Goal: Task Accomplishment & Management: Use online tool/utility

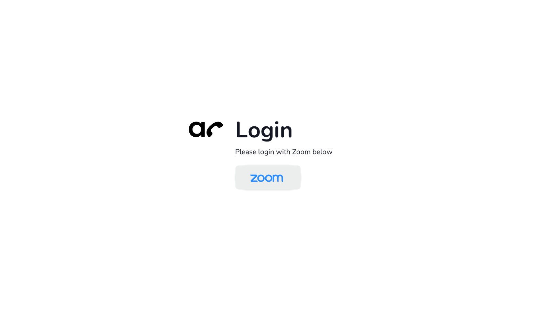
click at [285, 178] on img at bounding box center [266, 178] width 47 height 22
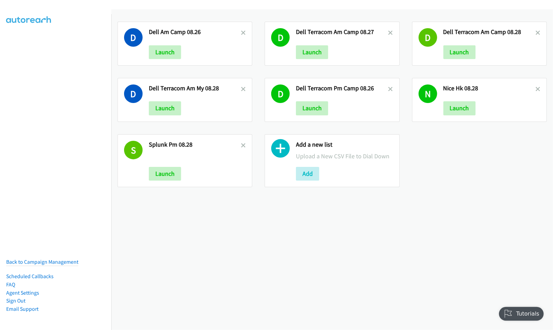
click at [325, 258] on div "D Dell Am Camp 08.26 Launch D Dell Terracom Am Camp 08.27 Launch D Dell Terraco…" at bounding box center [332, 169] width 442 height 321
click at [307, 175] on button "Add" at bounding box center [307, 174] width 23 height 14
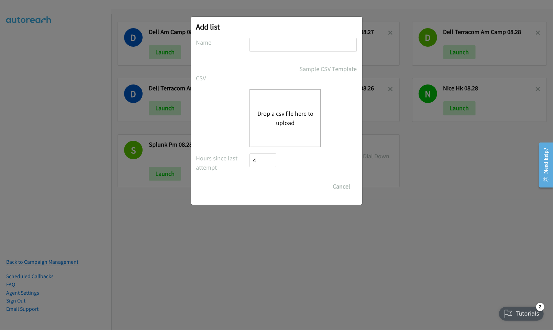
click at [279, 116] on button "Drop a csv file here to upload" at bounding box center [285, 118] width 56 height 19
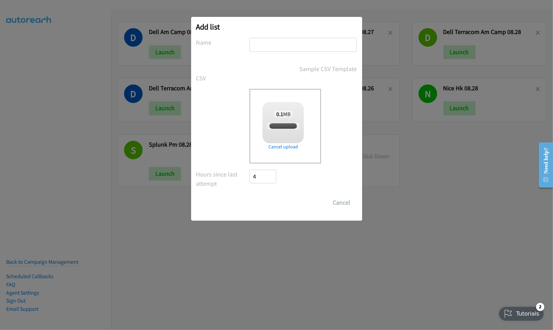
checkbox input "true"
click at [259, 43] on input "text" at bounding box center [303, 45] width 107 height 14
type input "NICE ID TAL PM Camp 09.01"
click at [268, 201] on input "Save List" at bounding box center [268, 203] width 36 height 14
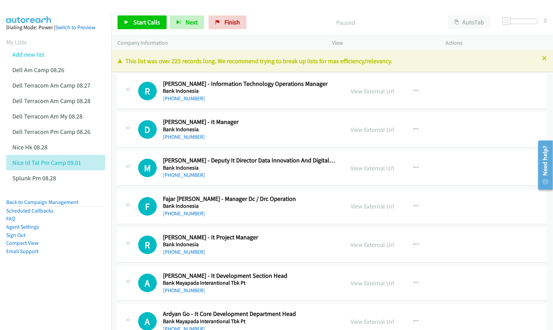
click at [36, 308] on nav "Dialing Mode: Power | Switch to Preview My Lists Add new list Dell Am Camp 08.2…" at bounding box center [56, 179] width 112 height 330
click at [369, 92] on link "View External Url" at bounding box center [373, 91] width 44 height 8
click at [364, 131] on link "View External Url" at bounding box center [373, 130] width 44 height 8
click at [362, 167] on link "View External Url" at bounding box center [373, 168] width 44 height 8
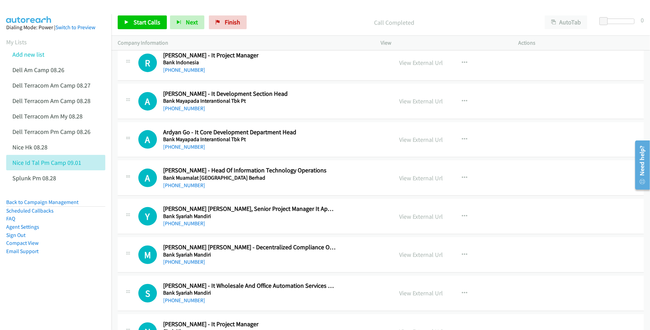
scroll to position [183, 0]
click at [411, 179] on link "View External Url" at bounding box center [421, 178] width 44 height 8
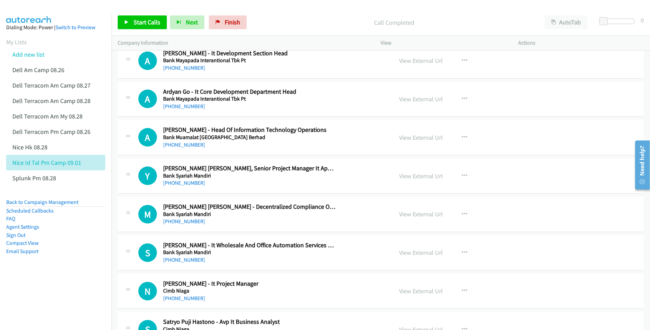
scroll to position [229, 0]
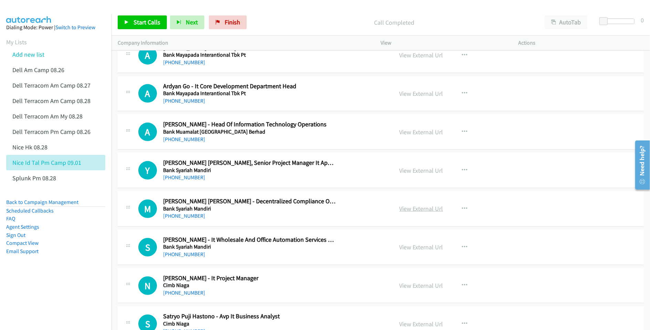
click at [412, 210] on link "View External Url" at bounding box center [421, 209] width 44 height 8
click at [408, 247] on link "View External Url" at bounding box center [421, 247] width 44 height 8
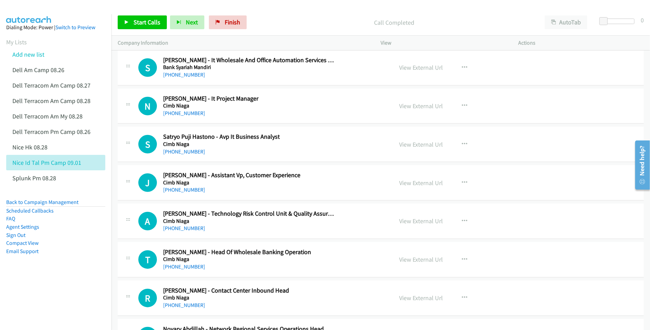
scroll to position [413, 0]
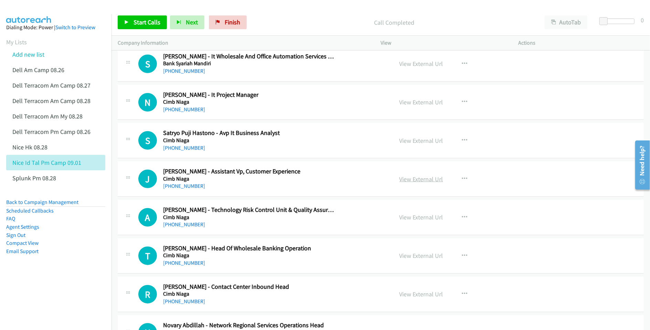
click at [414, 183] on link "View External Url" at bounding box center [421, 179] width 44 height 8
click at [414, 220] on link "View External Url" at bounding box center [421, 218] width 44 height 8
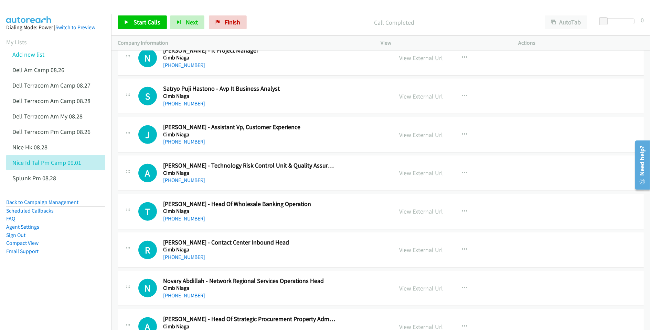
scroll to position [458, 0]
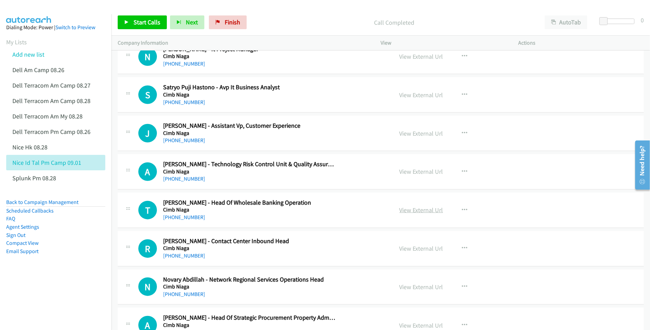
click at [426, 212] on link "View External Url" at bounding box center [421, 210] width 44 height 8
click at [413, 252] on link "View External Url" at bounding box center [421, 249] width 44 height 8
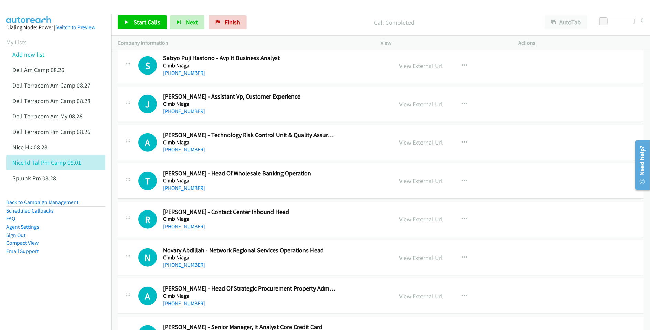
scroll to position [504, 0]
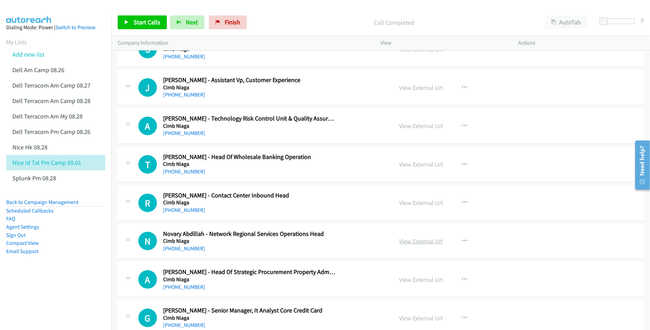
click at [411, 243] on link "View External Url" at bounding box center [421, 242] width 44 height 8
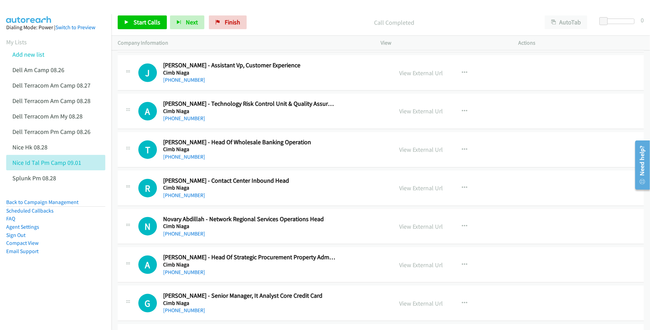
scroll to position [550, 0]
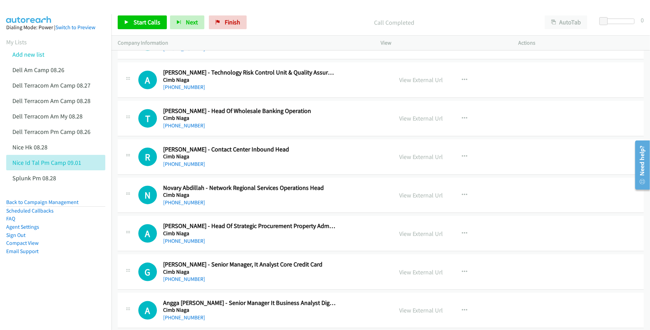
drag, startPoint x: 408, startPoint y: 234, endPoint x: 311, endPoint y: 245, distance: 97.9
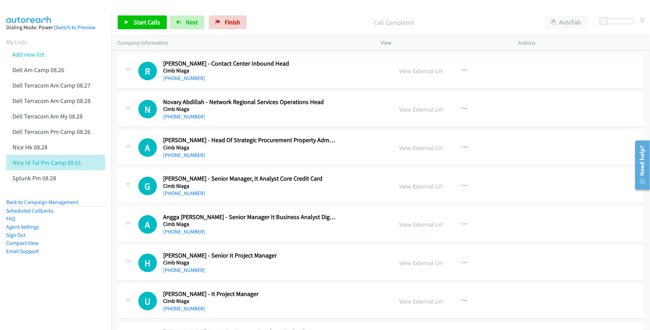
scroll to position [642, 0]
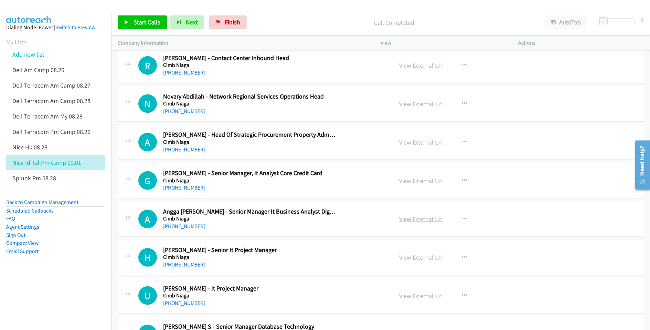
click at [425, 221] on link "View External Url" at bounding box center [421, 219] width 44 height 8
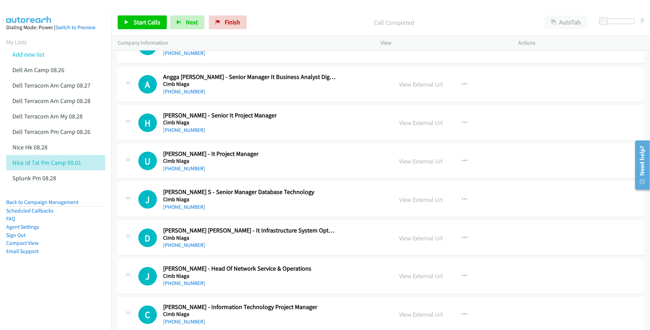
scroll to position [779, 0]
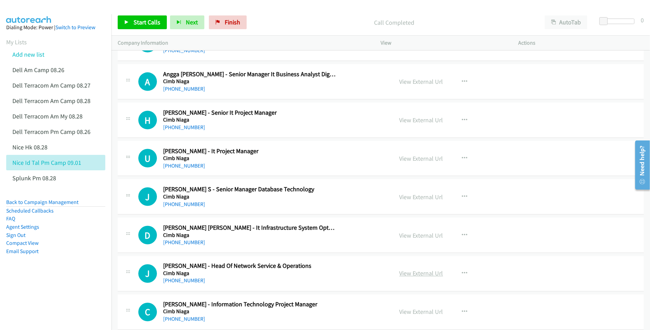
click at [411, 278] on link "View External Url" at bounding box center [421, 274] width 44 height 8
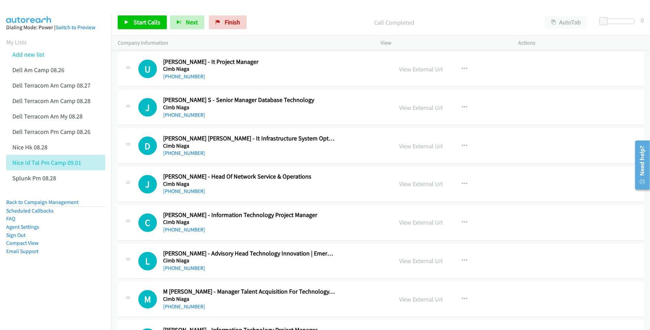
scroll to position [871, 0]
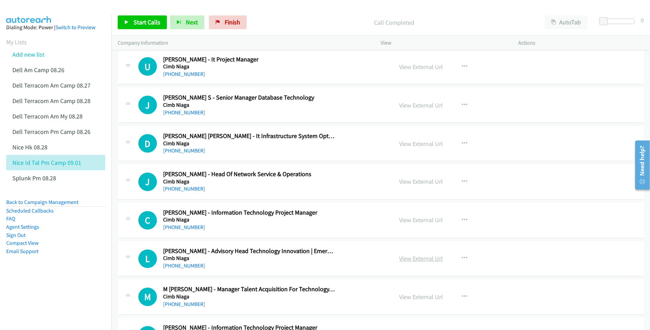
click at [416, 263] on link "View External Url" at bounding box center [421, 259] width 44 height 8
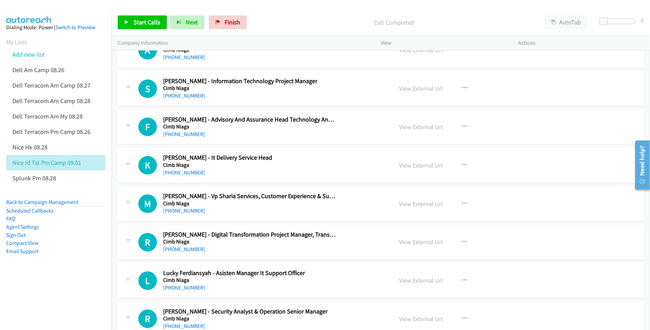
scroll to position [1238, 0]
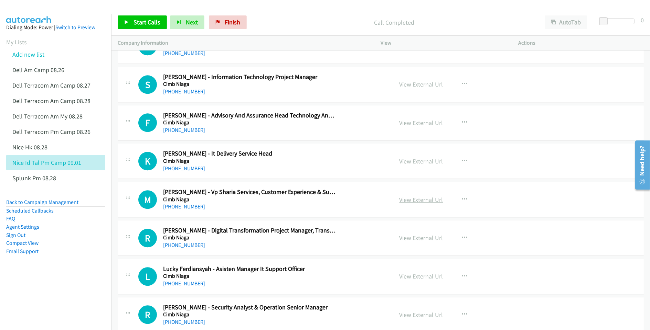
click at [413, 204] on link "View External Url" at bounding box center [421, 200] width 44 height 8
click at [415, 241] on link "View External Url" at bounding box center [421, 238] width 44 height 8
click at [421, 318] on link "View External Url" at bounding box center [421, 315] width 44 height 8
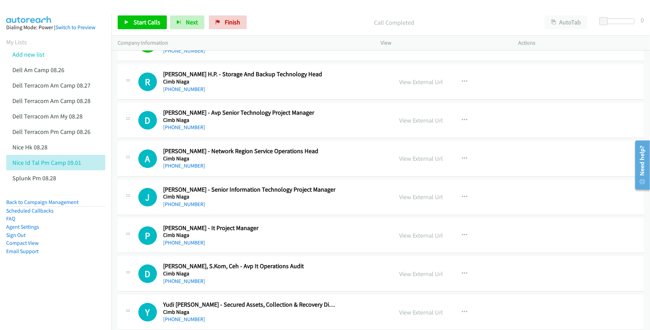
scroll to position [1513, 0]
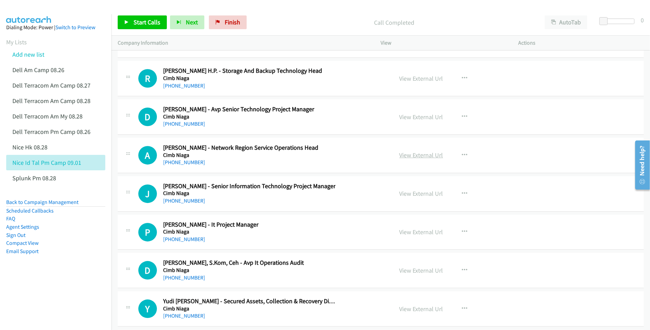
click at [422, 159] on link "View External Url" at bounding box center [421, 155] width 44 height 8
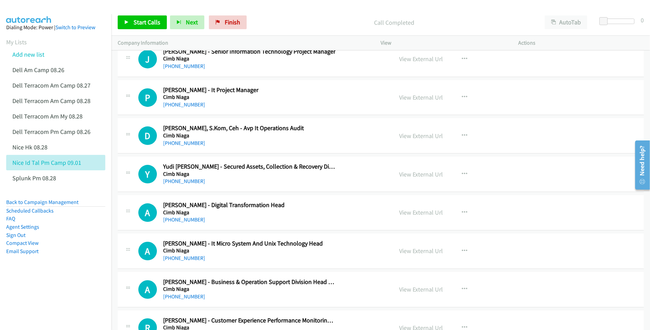
scroll to position [1650, 0]
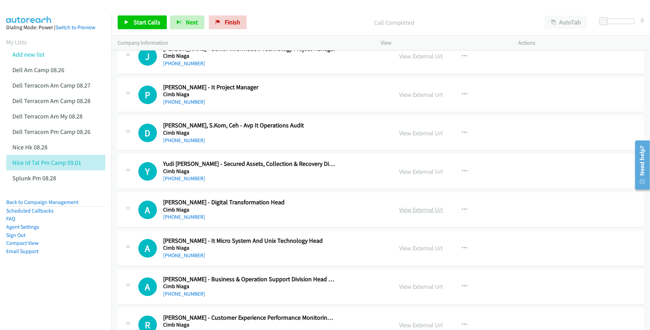
click at [407, 212] on link "View External Url" at bounding box center [421, 210] width 44 height 8
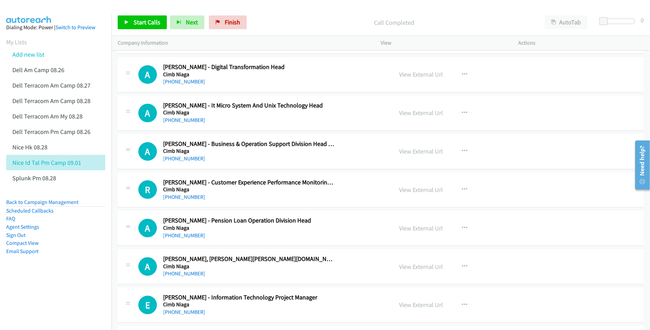
scroll to position [1788, 0]
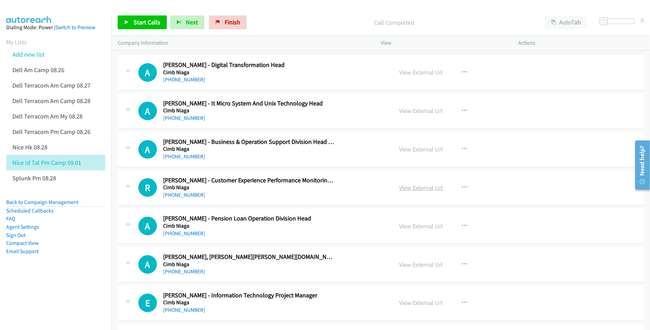
click at [422, 192] on link "View External Url" at bounding box center [421, 188] width 44 height 8
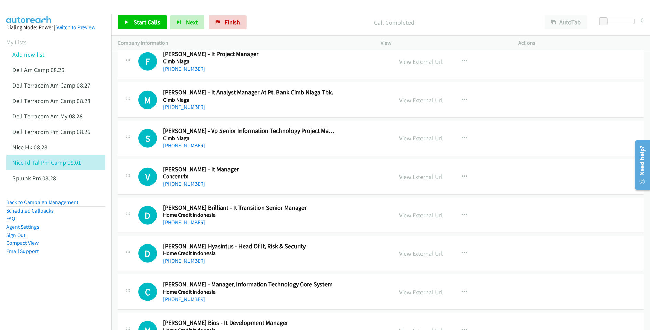
scroll to position [2338, 0]
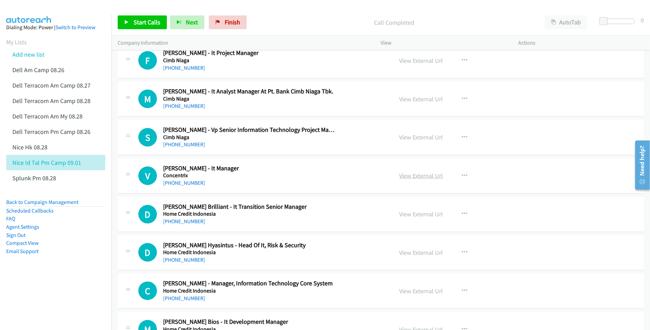
click at [412, 180] on link "View External Url" at bounding box center [421, 176] width 44 height 8
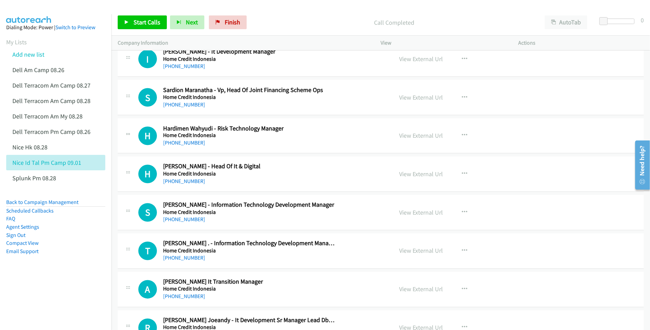
scroll to position [2842, 0]
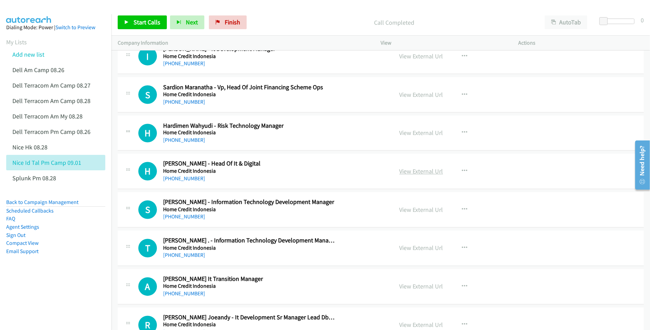
click at [424, 176] on link "View External Url" at bounding box center [421, 172] width 44 height 8
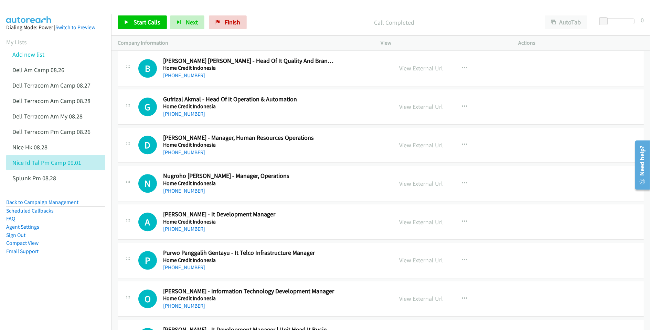
scroll to position [3255, 0]
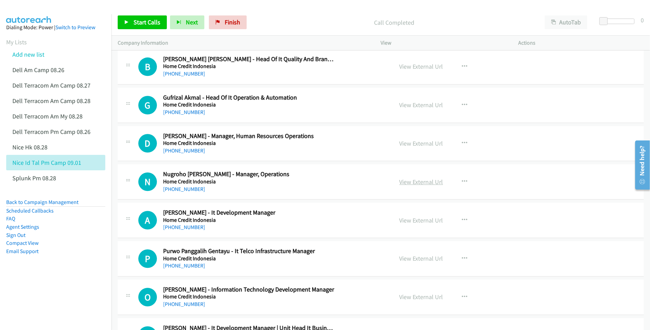
click at [403, 186] on link "View External Url" at bounding box center [421, 182] width 44 height 8
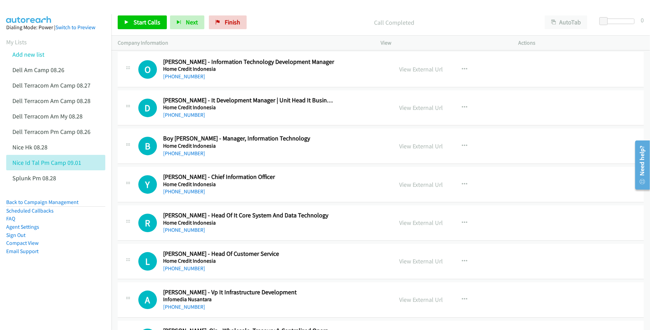
scroll to position [3484, 0]
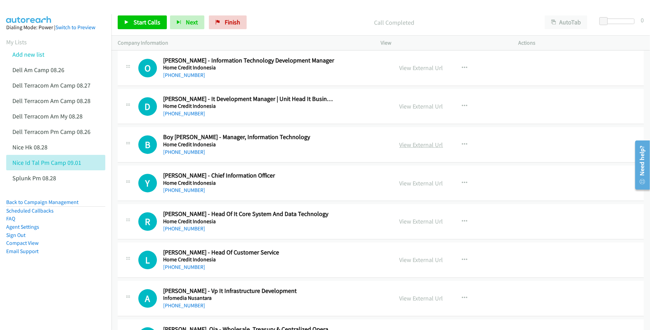
click at [412, 149] on link "View External Url" at bounding box center [421, 145] width 44 height 8
click at [413, 187] on link "View External Url" at bounding box center [421, 183] width 44 height 8
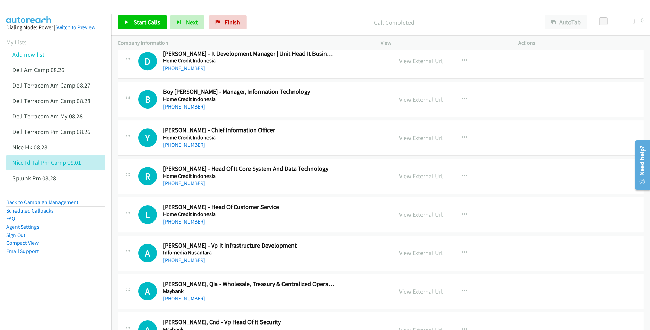
scroll to position [3530, 0]
click at [411, 218] on link "View External Url" at bounding box center [421, 214] width 44 height 8
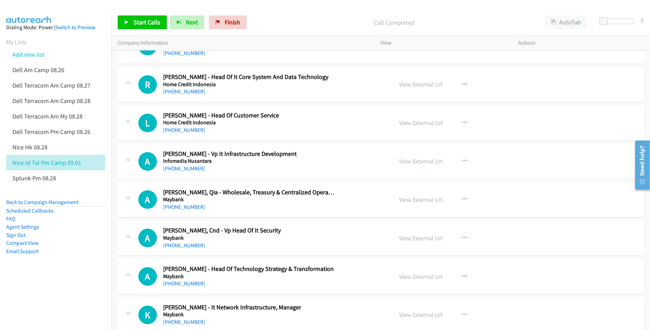
scroll to position [3622, 0]
click at [406, 204] on link "View External Url" at bounding box center [421, 200] width 44 height 8
click at [402, 281] on link "View External Url" at bounding box center [421, 277] width 44 height 8
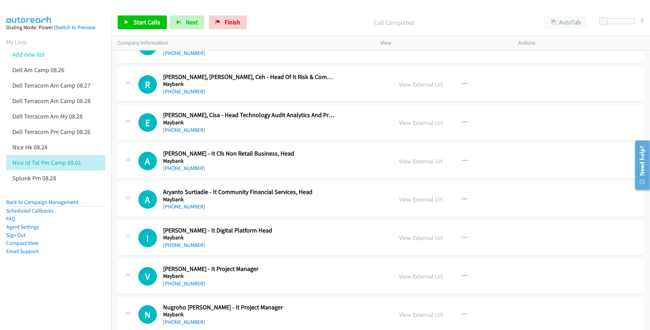
scroll to position [4126, 0]
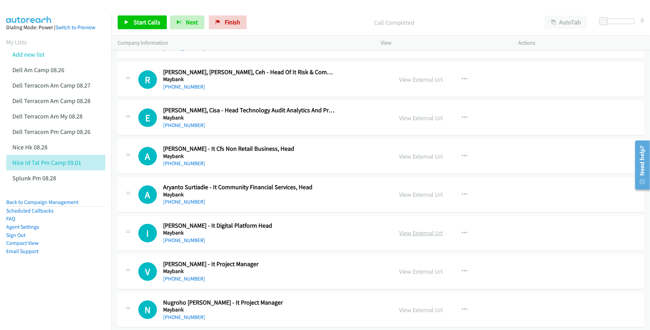
click at [405, 237] on link "View External Url" at bounding box center [421, 233] width 44 height 8
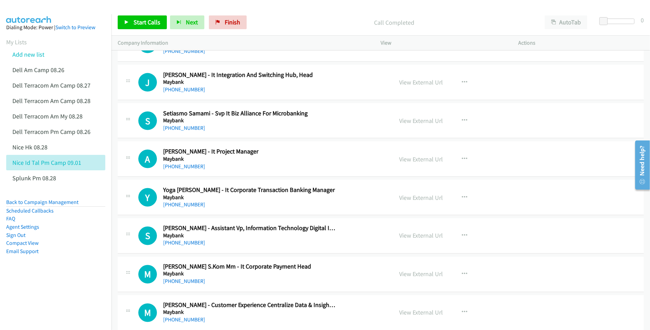
scroll to position [4722, 0]
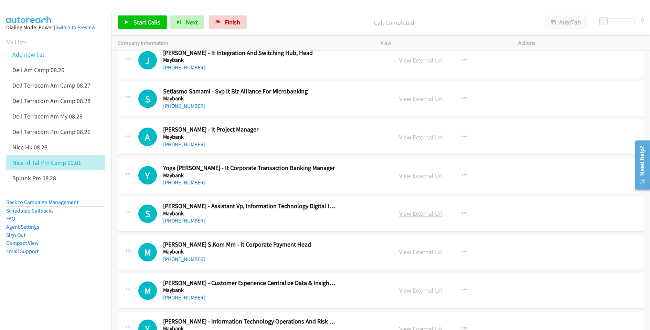
click at [411, 218] on link "View External Url" at bounding box center [421, 214] width 44 height 8
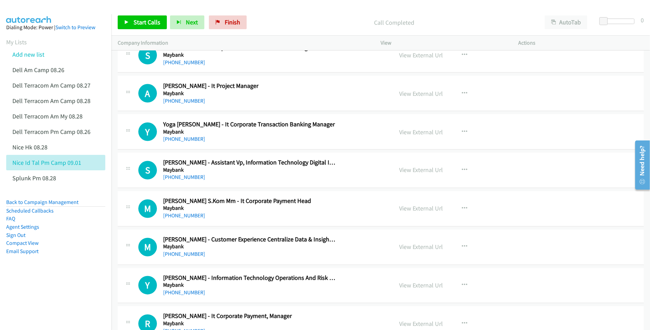
scroll to position [4768, 0]
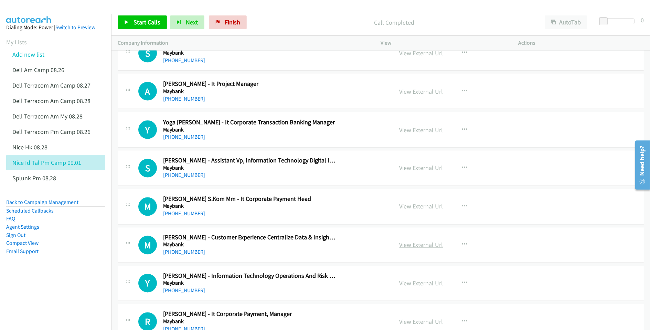
click at [415, 249] on link "View External Url" at bounding box center [421, 245] width 44 height 8
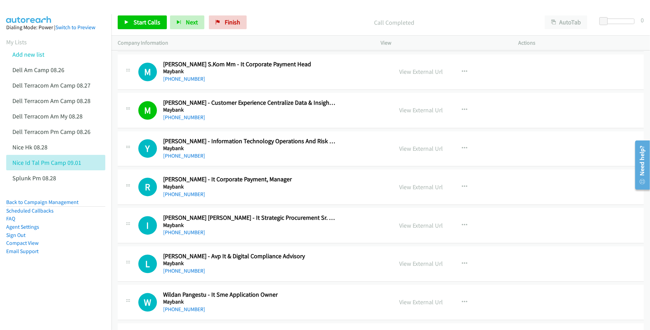
scroll to position [4905, 0]
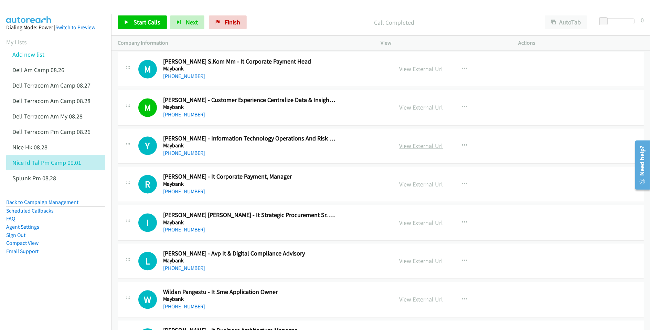
click at [405, 150] on link "View External Url" at bounding box center [421, 146] width 44 height 8
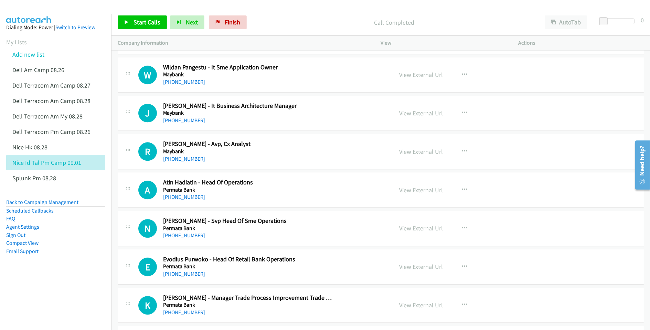
scroll to position [5135, 0]
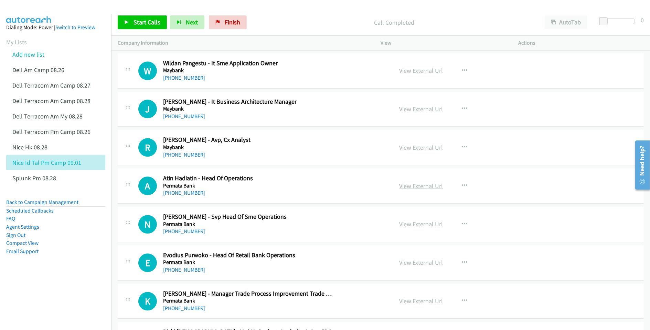
click at [404, 190] on link "View External Url" at bounding box center [421, 186] width 44 height 8
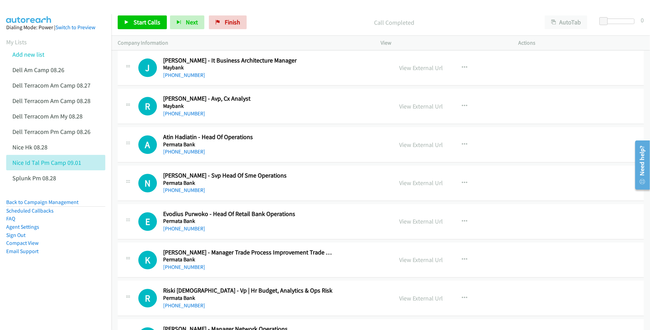
scroll to position [5180, 0]
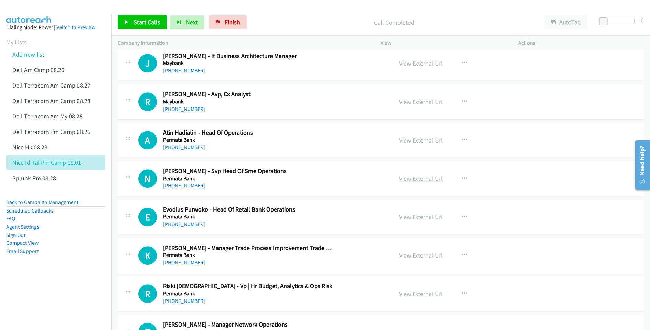
click at [414, 183] on link "View External Url" at bounding box center [421, 179] width 44 height 8
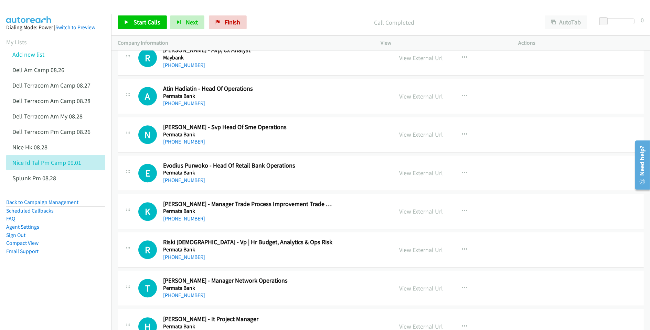
scroll to position [5226, 0]
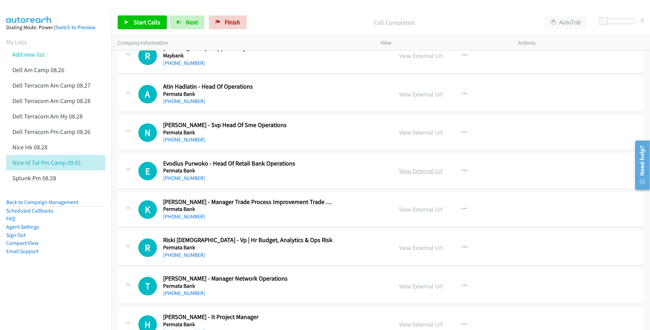
click at [412, 175] on link "View External Url" at bounding box center [421, 171] width 44 height 8
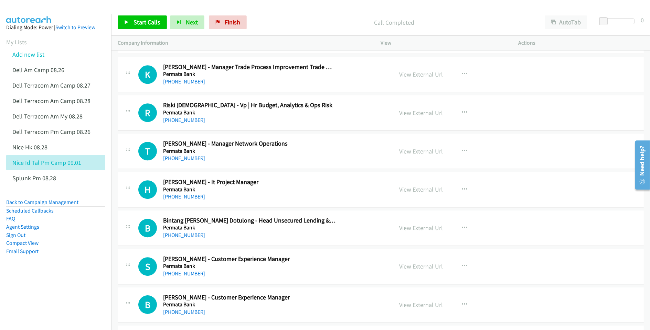
scroll to position [5364, 0]
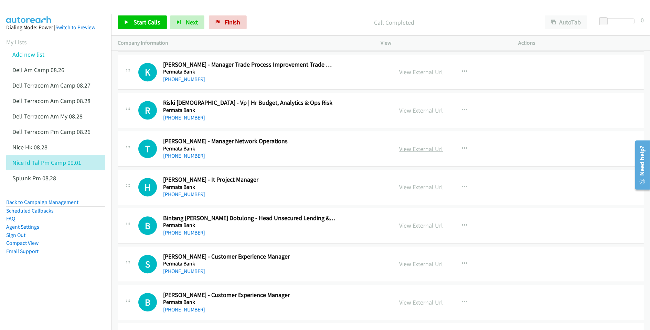
click at [406, 153] on link "View External Url" at bounding box center [421, 149] width 44 height 8
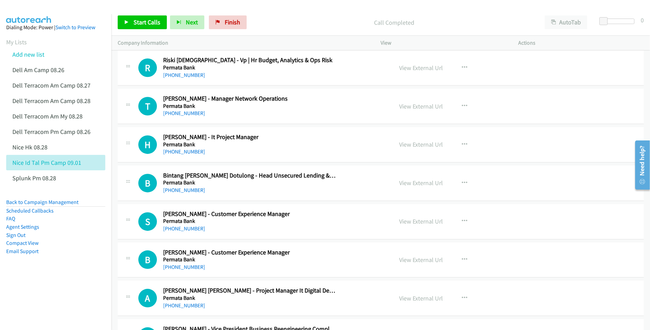
scroll to position [5410, 0]
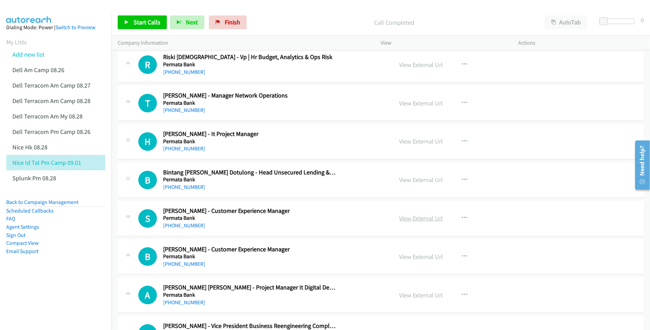
click at [416, 222] on link "View External Url" at bounding box center [421, 219] width 44 height 8
click at [424, 261] on link "View External Url" at bounding box center [421, 257] width 44 height 8
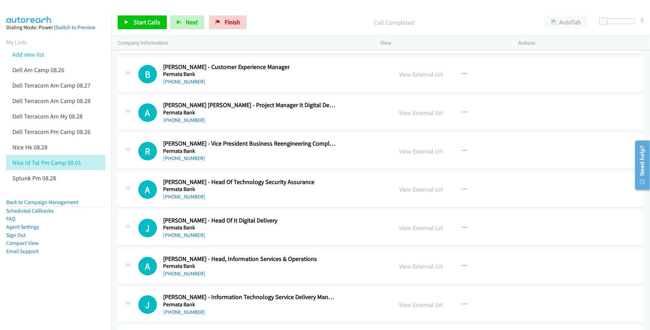
scroll to position [5593, 0]
click at [419, 231] on link "View External Url" at bounding box center [421, 228] width 44 height 8
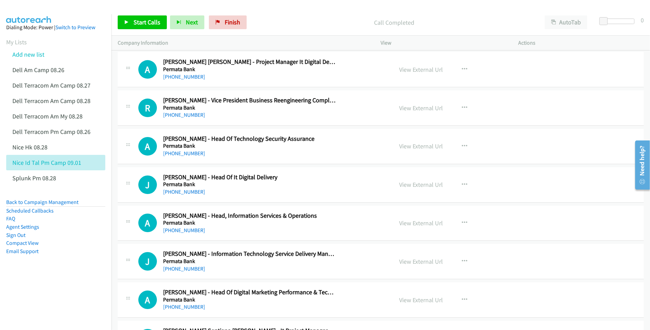
scroll to position [5639, 0]
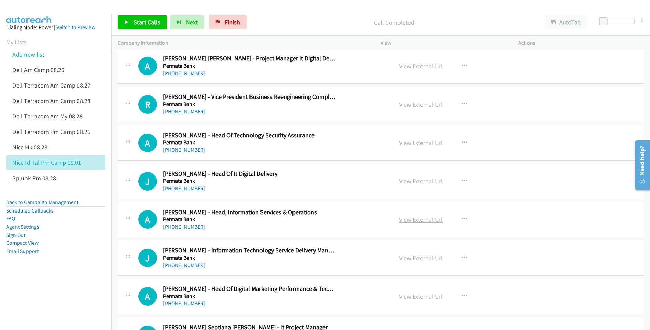
click at [410, 224] on link "View External Url" at bounding box center [421, 220] width 44 height 8
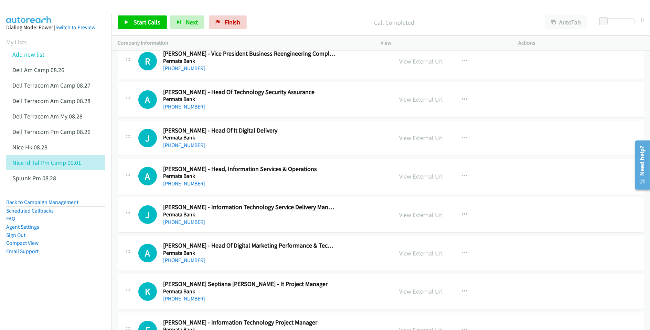
scroll to position [5685, 0]
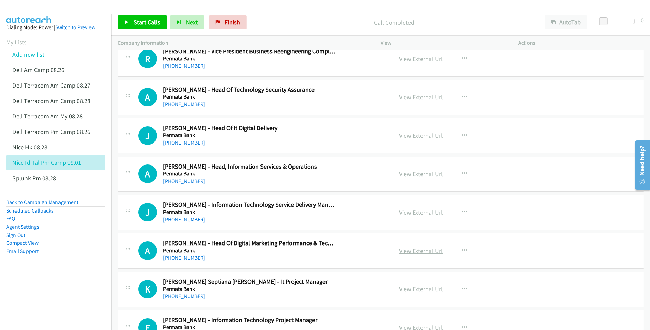
click at [412, 255] on link "View External Url" at bounding box center [421, 251] width 44 height 8
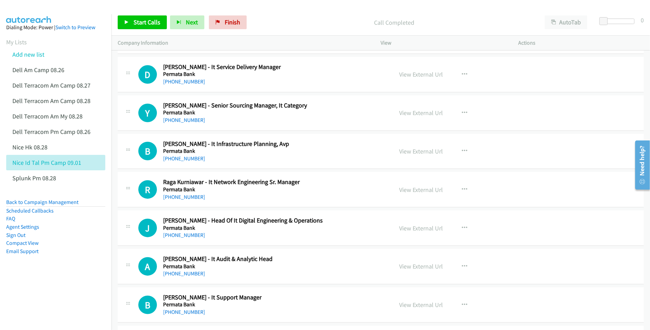
scroll to position [6327, 0]
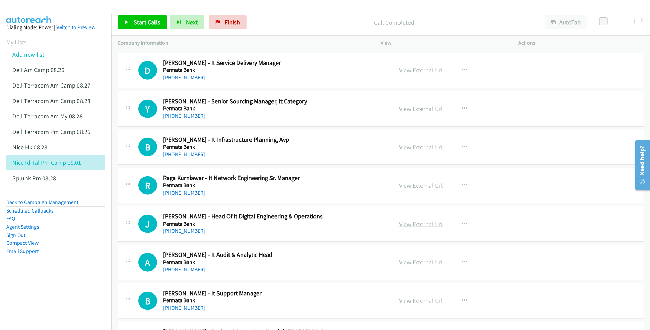
click at [406, 228] on link "View External Url" at bounding box center [421, 224] width 44 height 8
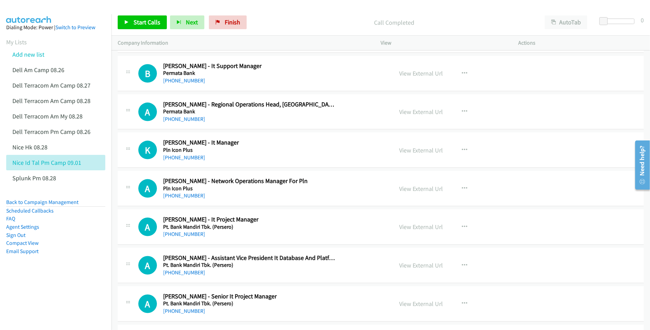
scroll to position [6556, 0]
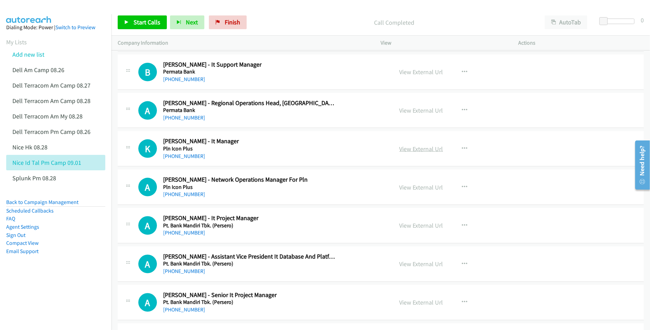
click at [423, 153] on link "View External Url" at bounding box center [421, 149] width 44 height 8
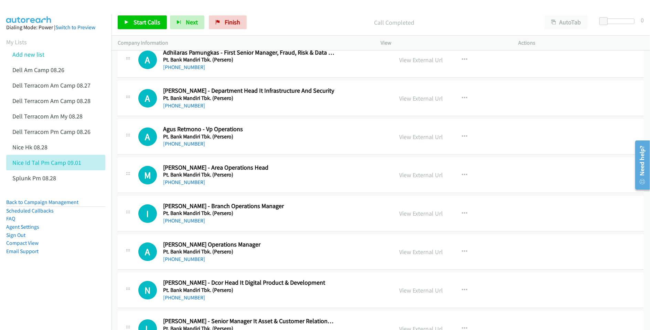
scroll to position [7473, 0]
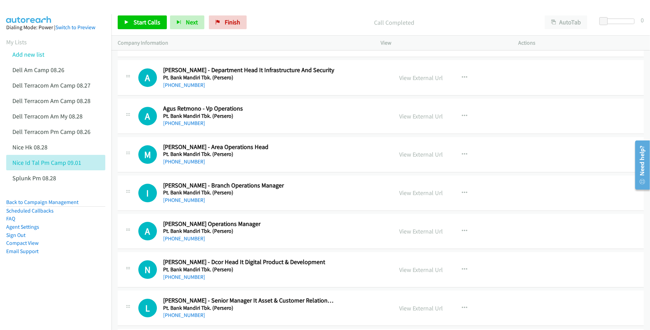
drag, startPoint x: 417, startPoint y: 179, endPoint x: 405, endPoint y: 223, distance: 45.4
click at [417, 159] on link "View External Url" at bounding box center [421, 155] width 44 height 8
click at [415, 197] on link "View External Url" at bounding box center [421, 193] width 44 height 8
click at [405, 236] on link "View External Url" at bounding box center [421, 232] width 44 height 8
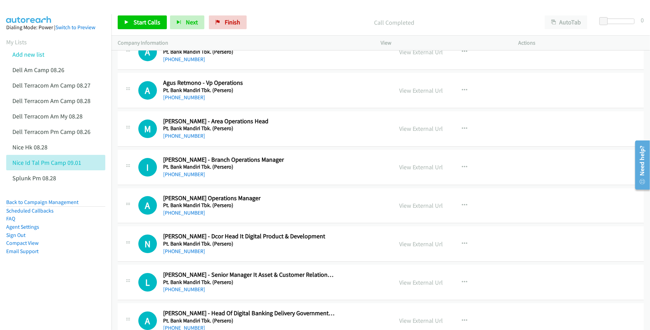
scroll to position [7519, 0]
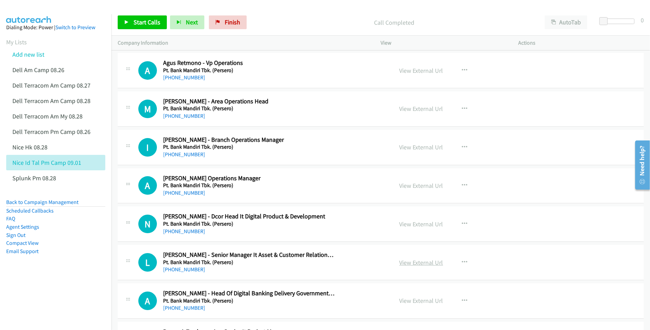
click at [420, 267] on link "View External Url" at bounding box center [421, 263] width 44 height 8
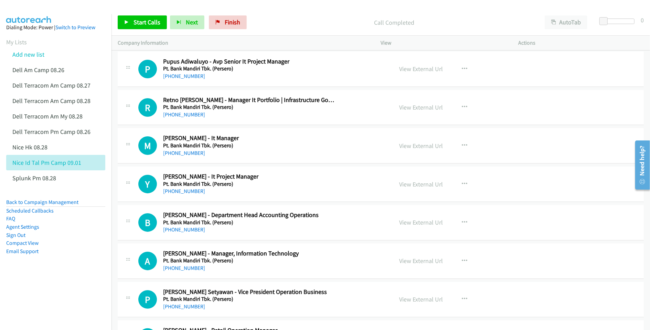
scroll to position [7794, 0]
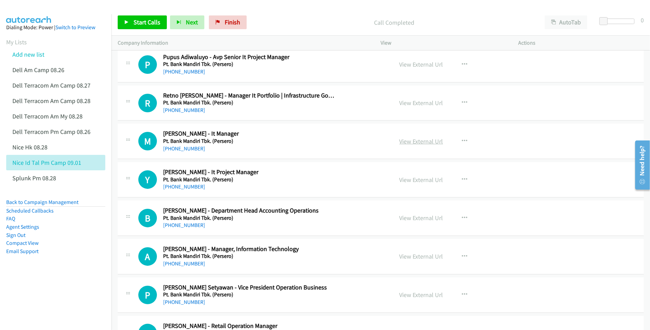
click at [420, 145] on link "View External Url" at bounding box center [421, 142] width 44 height 8
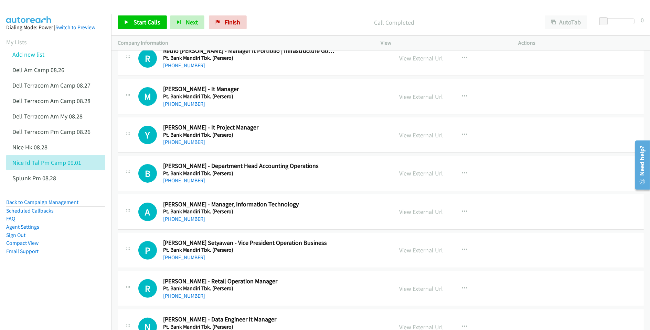
scroll to position [7840, 0]
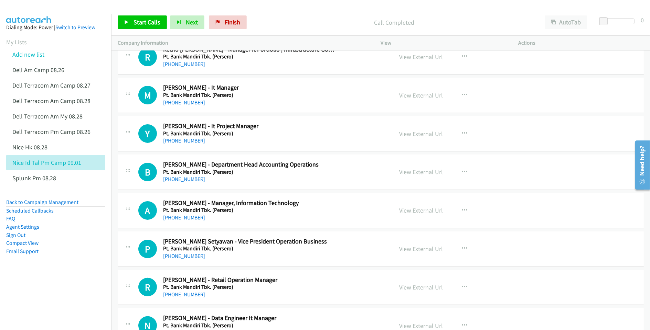
click at [414, 215] on link "View External Url" at bounding box center [421, 211] width 44 height 8
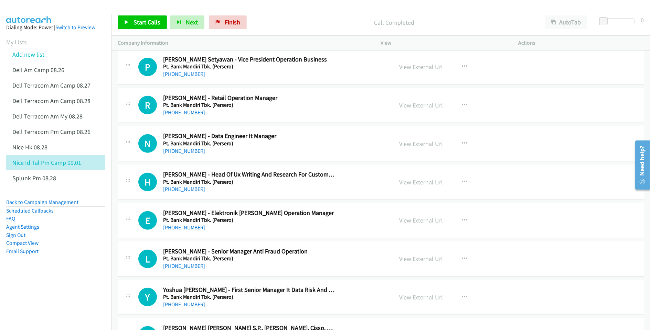
scroll to position [8023, 0]
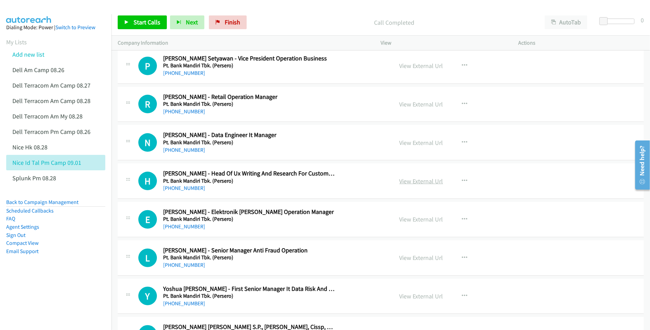
click at [406, 185] on link "View External Url" at bounding box center [421, 181] width 44 height 8
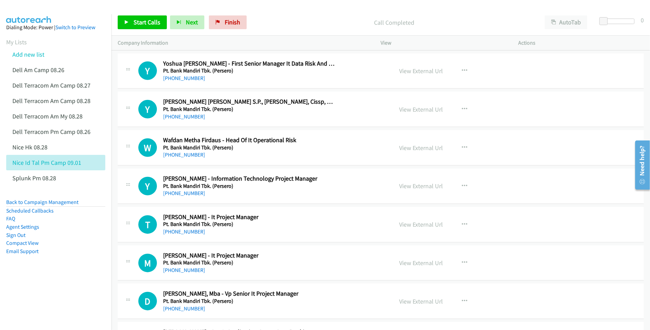
scroll to position [8252, 0]
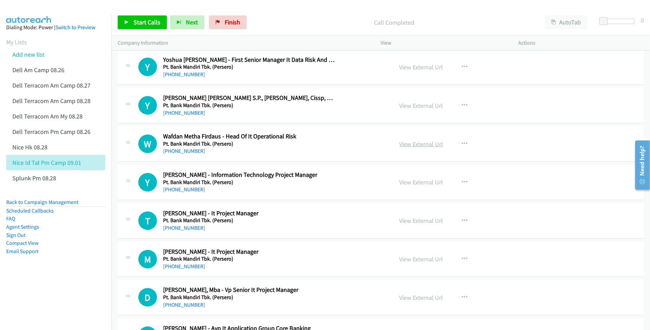
click at [428, 148] on link "View External Url" at bounding box center [421, 144] width 44 height 8
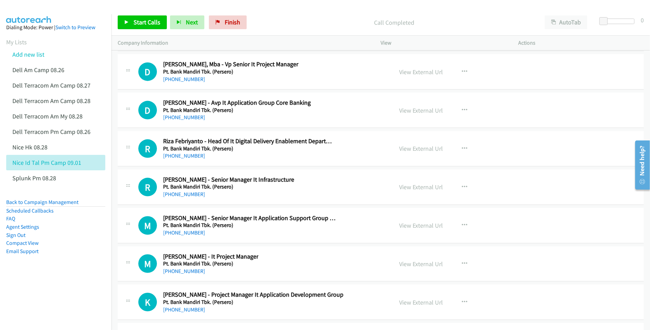
scroll to position [8481, 0]
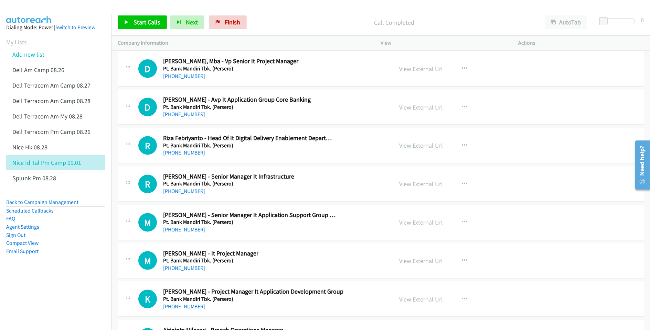
click at [424, 150] on link "View External Url" at bounding box center [421, 146] width 44 height 8
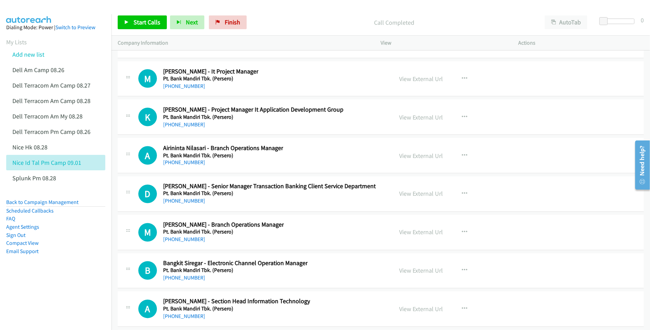
scroll to position [8665, 0]
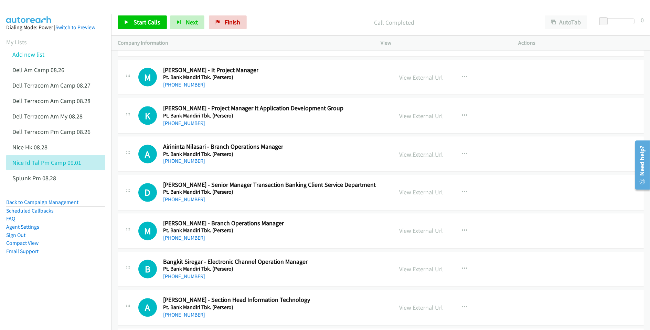
click at [419, 159] on link "View External Url" at bounding box center [421, 155] width 44 height 8
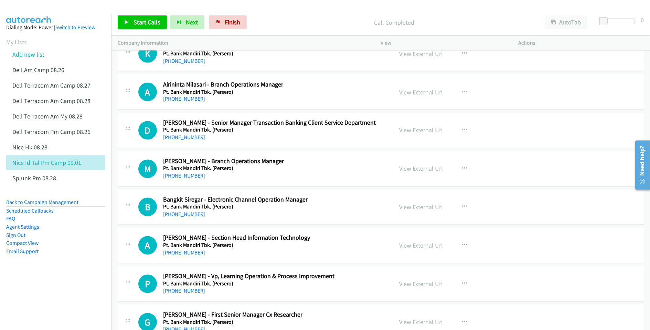
scroll to position [8756, 0]
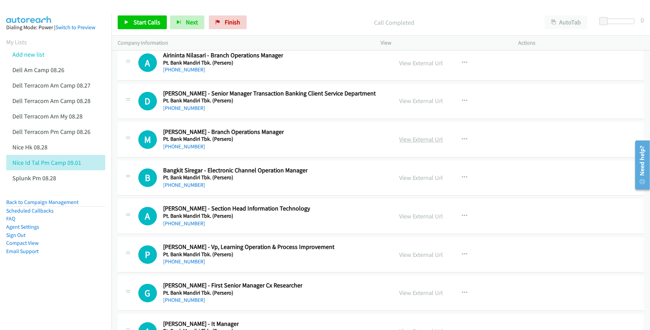
click at [413, 144] on link "View External Url" at bounding box center [421, 140] width 44 height 8
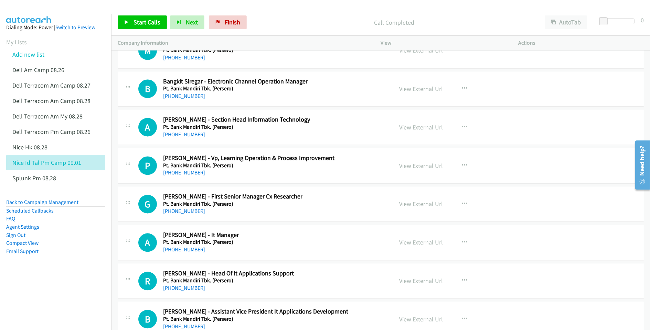
scroll to position [8848, 0]
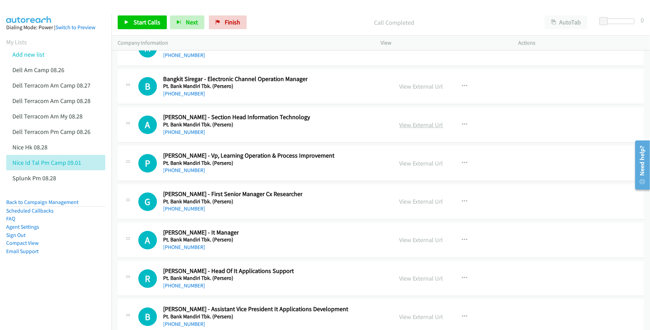
click at [405, 129] on link "View External Url" at bounding box center [421, 125] width 44 height 8
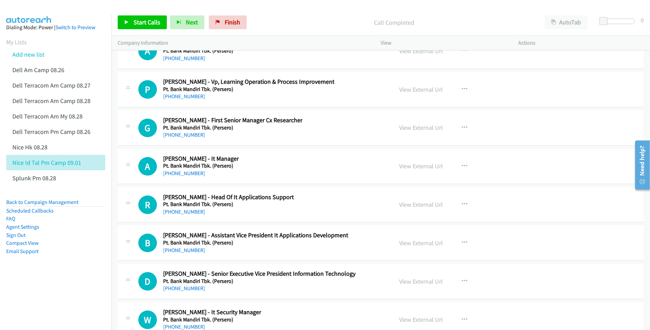
scroll to position [8940, 0]
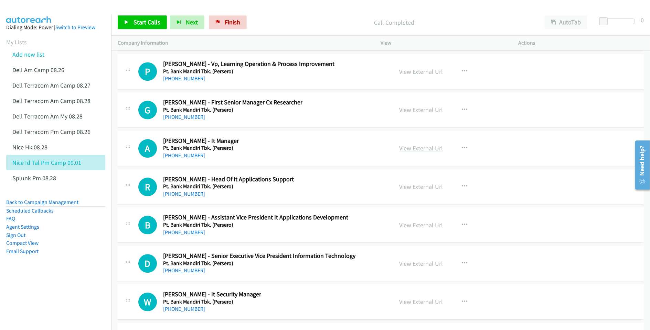
click at [414, 152] on link "View External Url" at bounding box center [421, 148] width 44 height 8
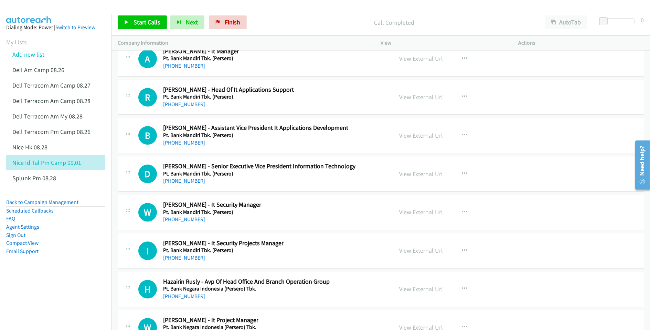
scroll to position [9032, 0]
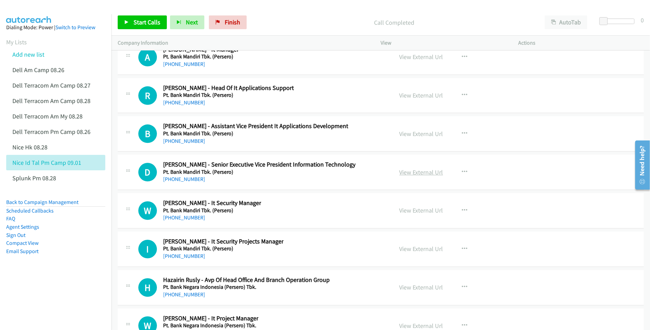
click at [417, 176] on link "View External Url" at bounding box center [421, 172] width 44 height 8
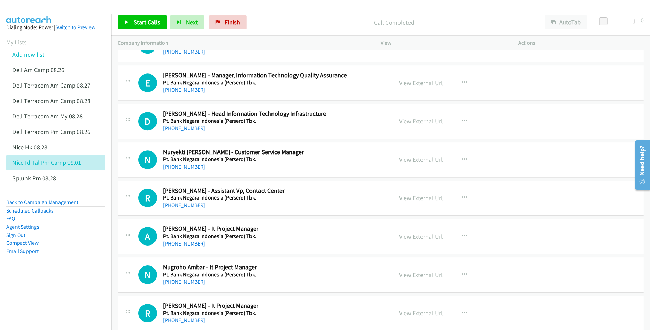
scroll to position [9353, 0]
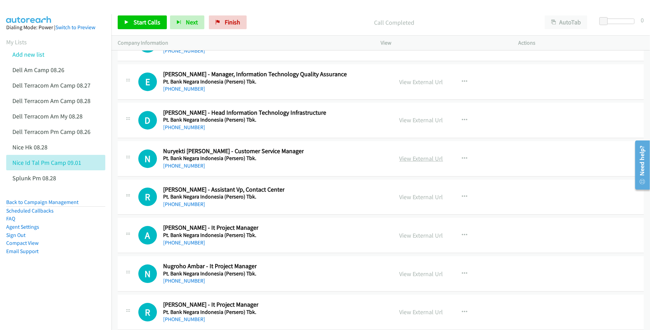
click at [419, 163] on link "View External Url" at bounding box center [421, 159] width 44 height 8
click at [413, 201] on link "View External Url" at bounding box center [421, 197] width 44 height 8
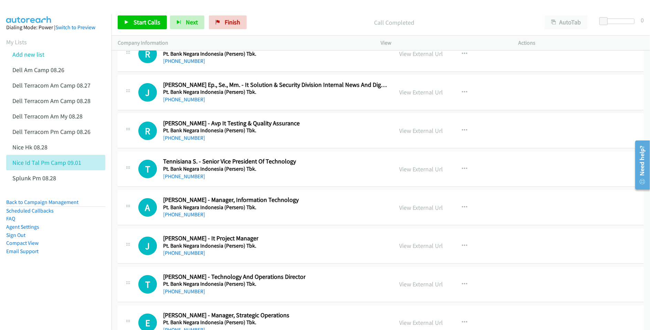
scroll to position [9628, 0]
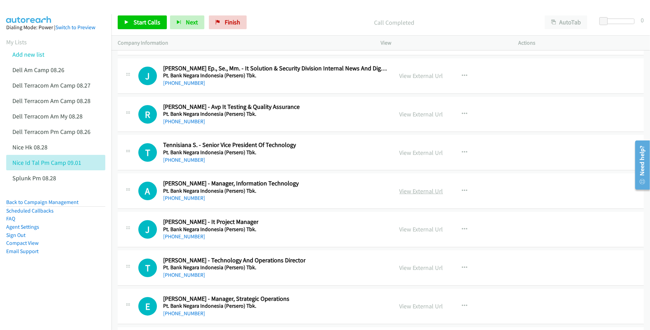
click at [409, 195] on link "View External Url" at bounding box center [421, 191] width 44 height 8
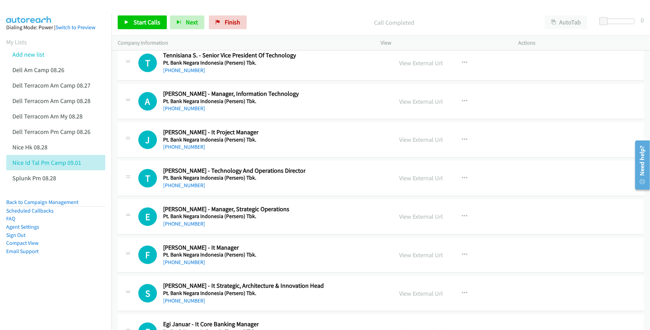
scroll to position [9719, 0]
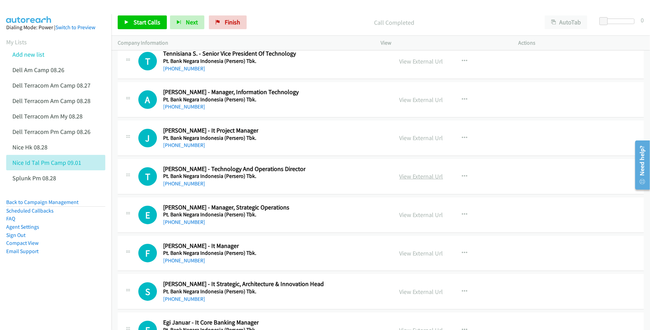
click at [407, 181] on link "View External Url" at bounding box center [421, 177] width 44 height 8
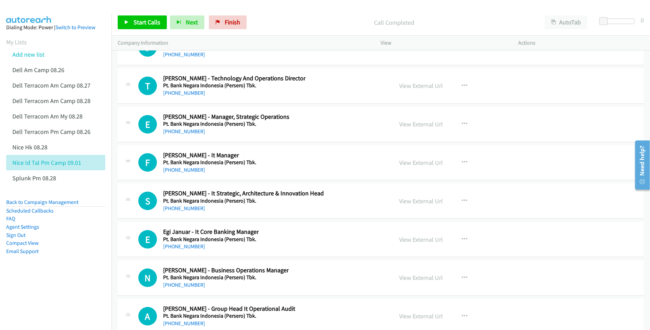
scroll to position [9811, 0]
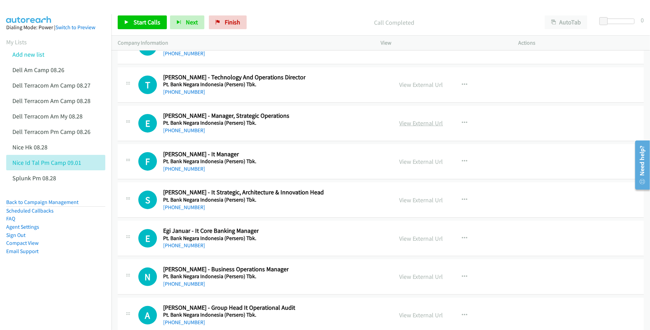
click at [417, 127] on link "View External Url" at bounding box center [421, 123] width 44 height 8
click at [412, 166] on link "View External Url" at bounding box center [421, 162] width 44 height 8
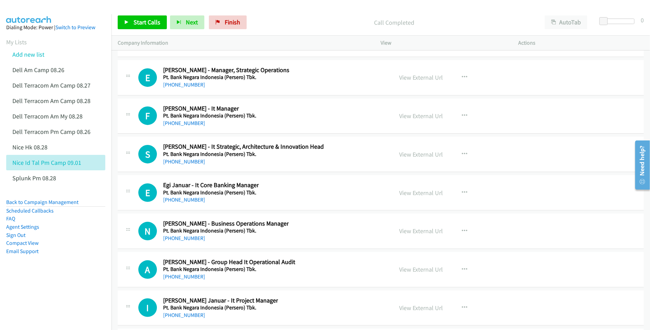
scroll to position [9903, 0]
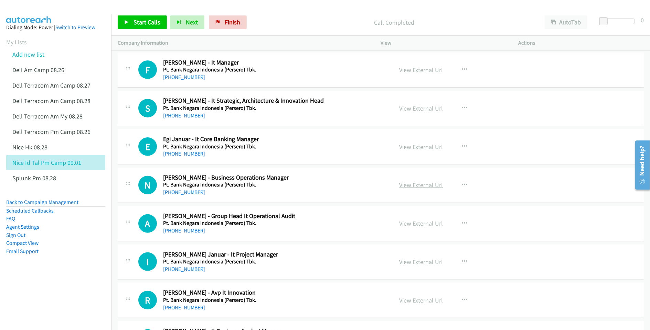
click at [406, 189] on link "View External Url" at bounding box center [421, 185] width 44 height 8
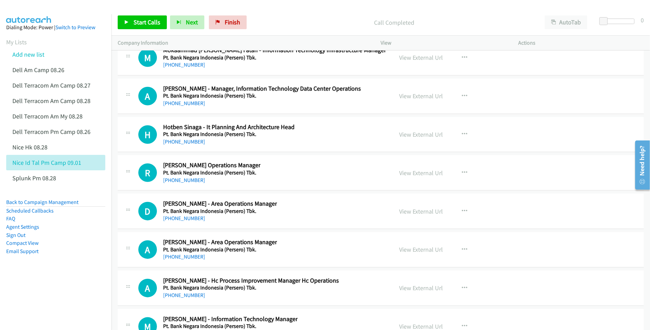
scroll to position [10224, 0]
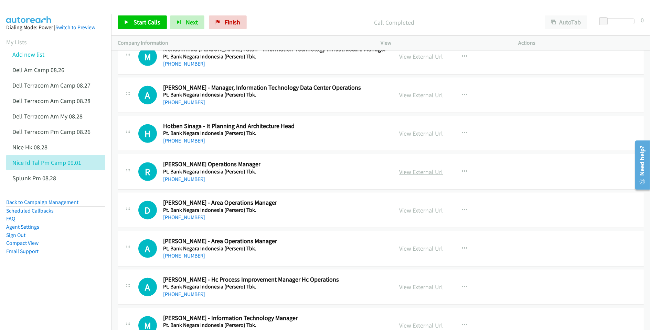
click at [425, 176] on link "View External Url" at bounding box center [421, 172] width 44 height 8
drag, startPoint x: 414, startPoint y: 242, endPoint x: 413, endPoint y: 268, distance: 26.2
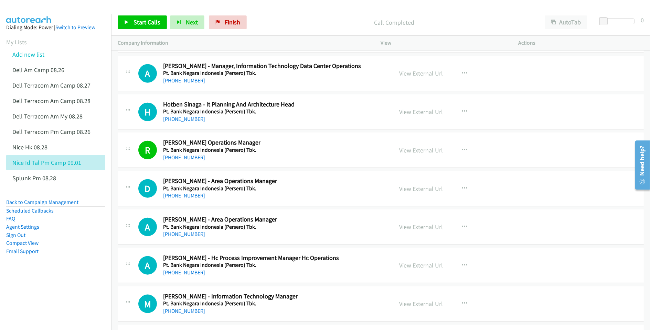
scroll to position [10269, 0]
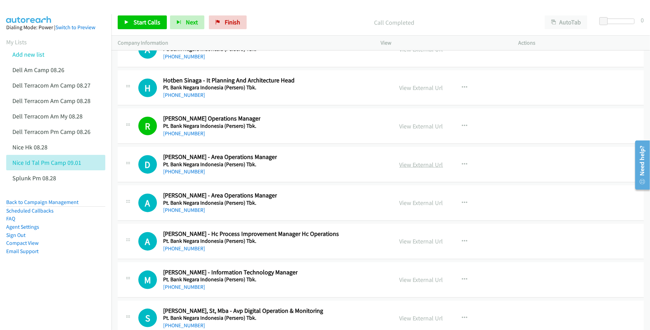
click at [408, 169] on link "View External Url" at bounding box center [421, 165] width 44 height 8
click at [412, 207] on link "View External Url" at bounding box center [421, 203] width 44 height 8
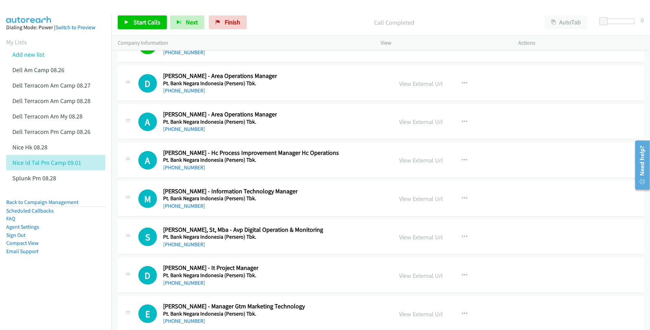
scroll to position [10361, 0]
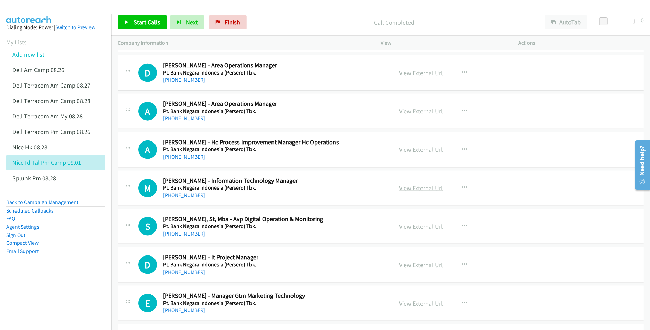
click at [414, 192] on link "View External Url" at bounding box center [421, 188] width 44 height 8
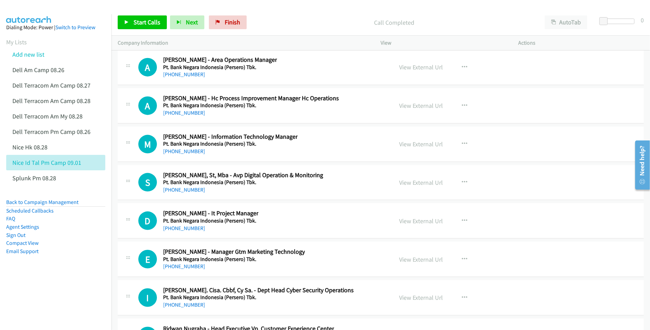
scroll to position [10407, 0]
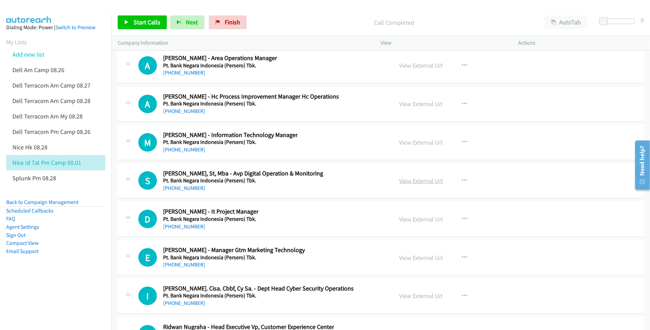
click at [405, 185] on link "View External Url" at bounding box center [421, 181] width 44 height 8
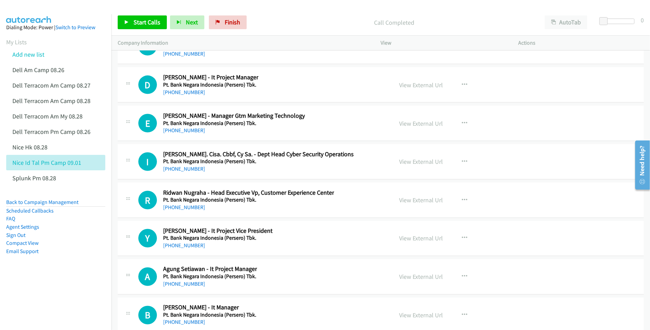
scroll to position [10544, 0]
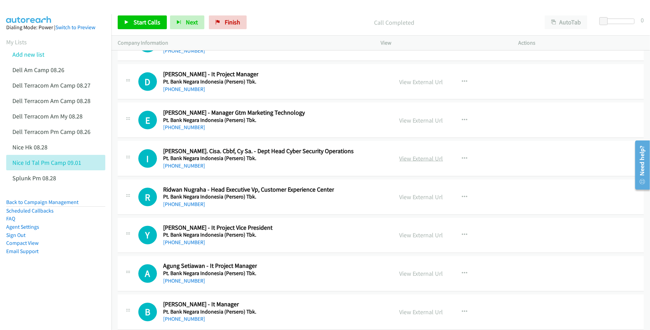
click at [408, 163] on link "View External Url" at bounding box center [421, 159] width 44 height 8
click at [409, 201] on link "View External Url" at bounding box center [421, 197] width 44 height 8
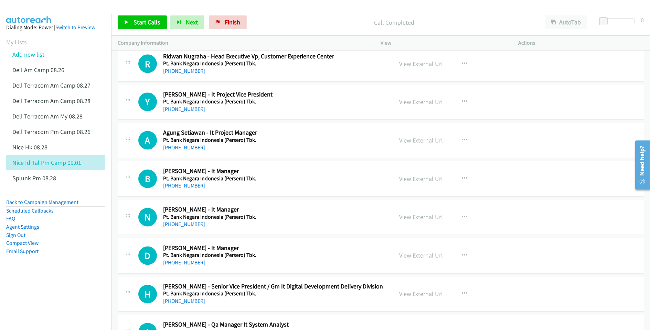
scroll to position [10682, 0]
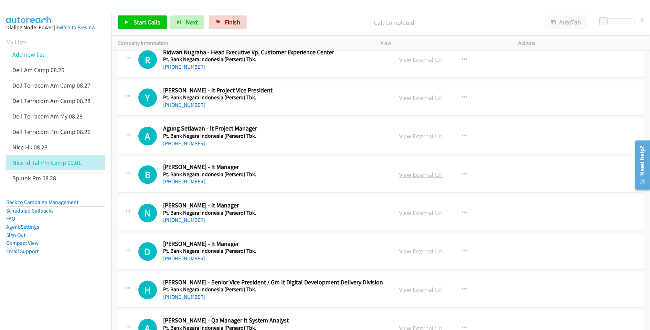
click at [419, 179] on link "View External Url" at bounding box center [421, 175] width 44 height 8
click at [415, 217] on link "View External Url" at bounding box center [421, 213] width 44 height 8
click at [412, 256] on link "View External Url" at bounding box center [421, 252] width 44 height 8
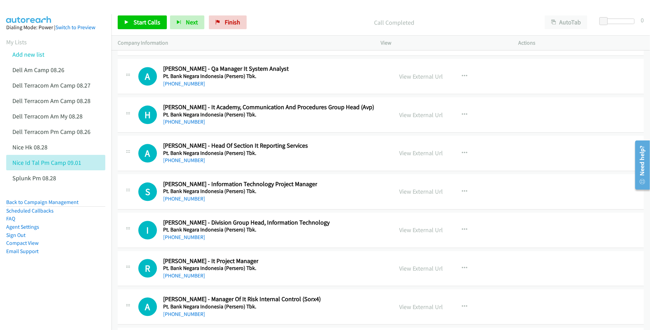
scroll to position [10957, 0]
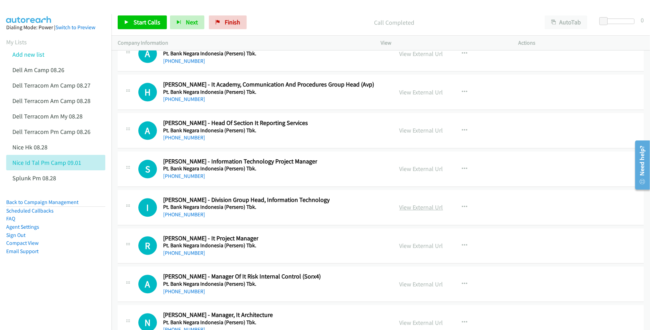
click at [410, 211] on link "View External Url" at bounding box center [421, 208] width 44 height 8
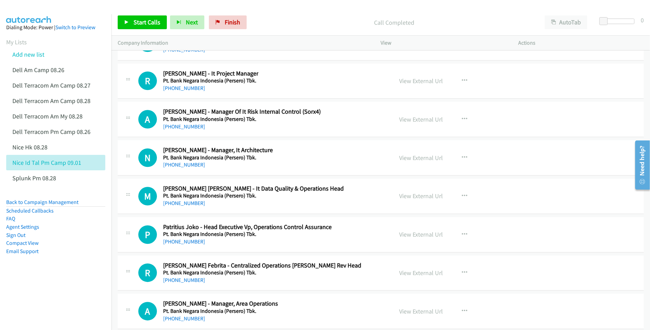
scroll to position [11141, 0]
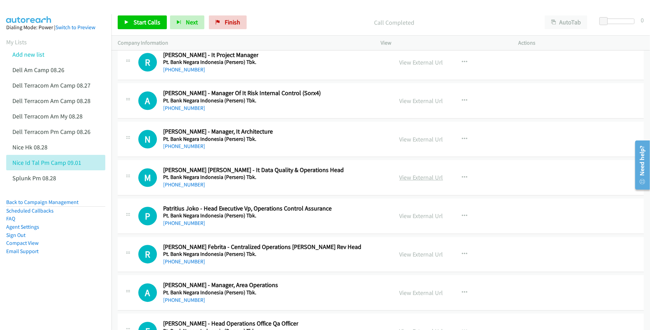
click at [423, 182] on link "View External Url" at bounding box center [421, 178] width 44 height 8
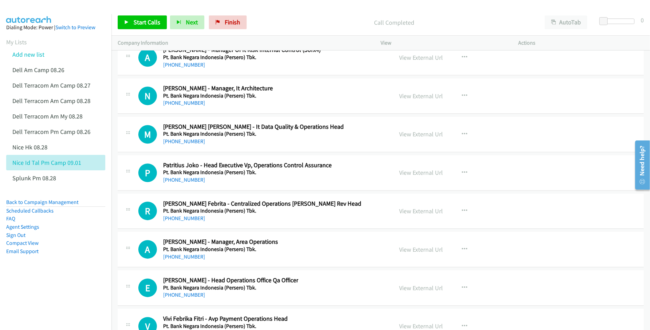
scroll to position [11186, 0]
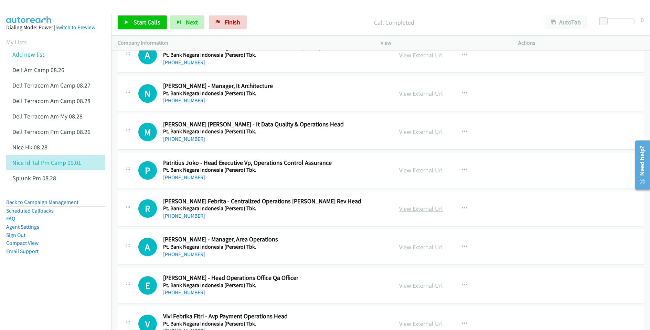
click at [409, 213] on link "View External Url" at bounding box center [421, 209] width 44 height 8
click at [419, 251] on link "View External Url" at bounding box center [421, 247] width 44 height 8
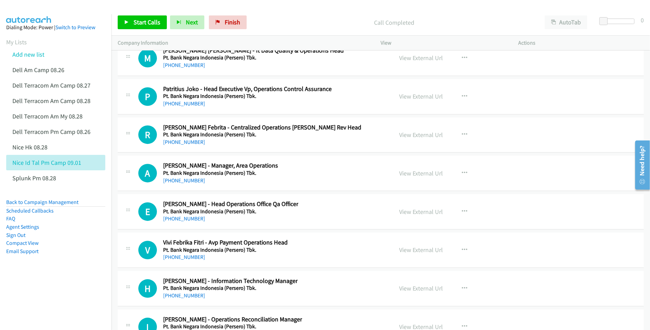
scroll to position [11278, 0]
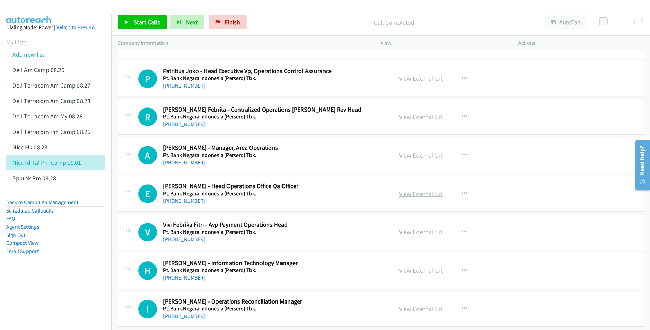
click at [412, 198] on link "View External Url" at bounding box center [421, 194] width 44 height 8
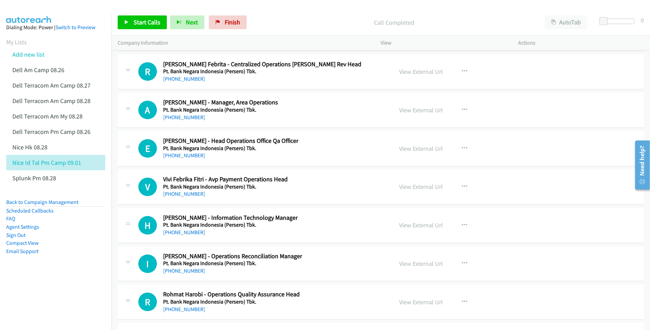
scroll to position [11324, 0]
click at [412, 190] on link "View External Url" at bounding box center [421, 187] width 44 height 8
click at [403, 229] on link "View External Url" at bounding box center [421, 225] width 44 height 8
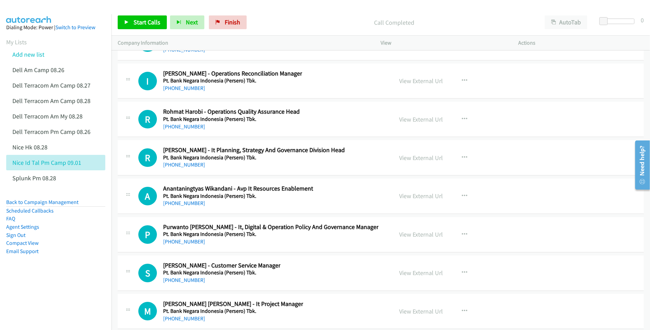
scroll to position [11507, 0]
click at [427, 238] on link "View External Url" at bounding box center [421, 234] width 44 height 8
click at [412, 276] on link "View External Url" at bounding box center [421, 273] width 44 height 8
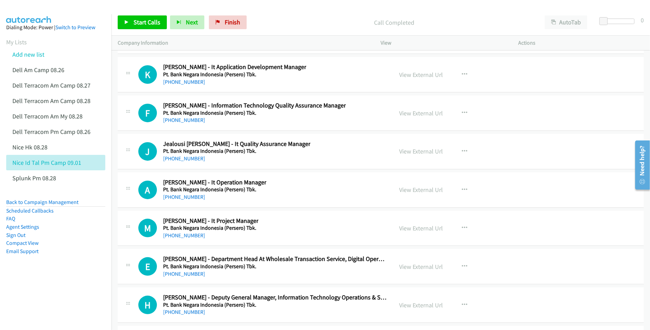
scroll to position [11782, 0]
click at [418, 194] on link "View External Url" at bounding box center [421, 190] width 44 height 8
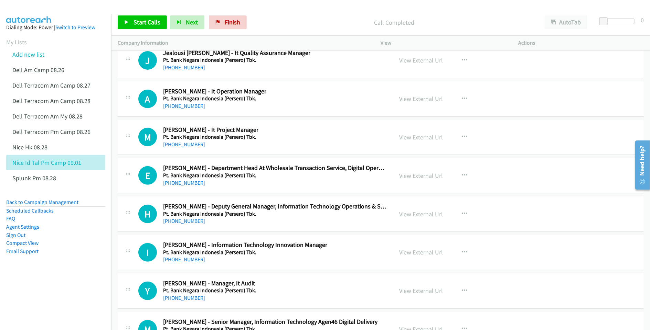
scroll to position [11874, 0]
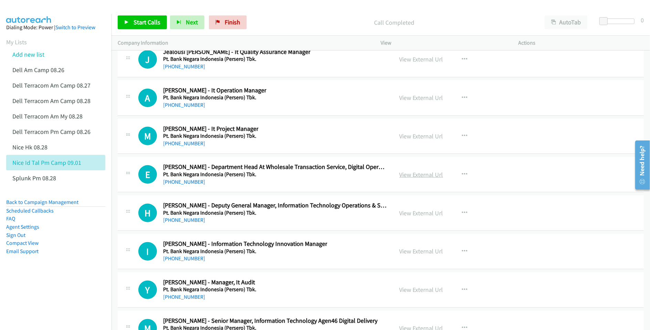
click at [411, 179] on link "View External Url" at bounding box center [421, 175] width 44 height 8
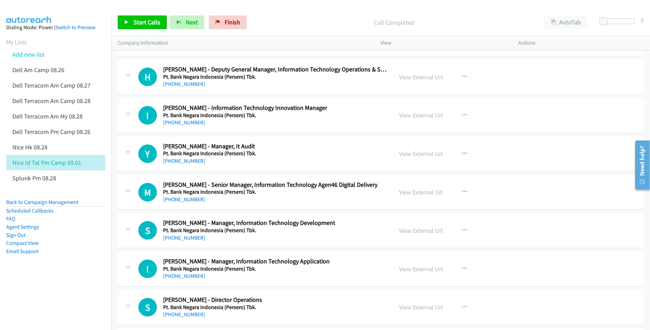
scroll to position [12012, 0]
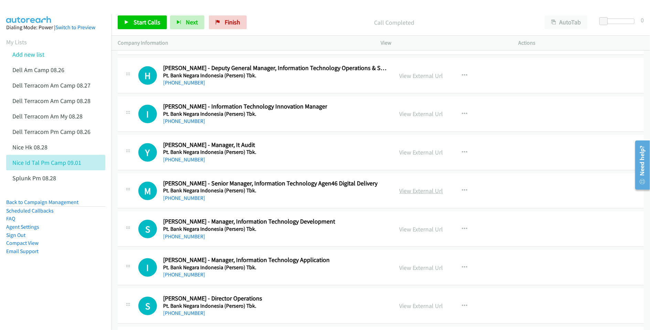
click at [420, 195] on link "View External Url" at bounding box center [421, 191] width 44 height 8
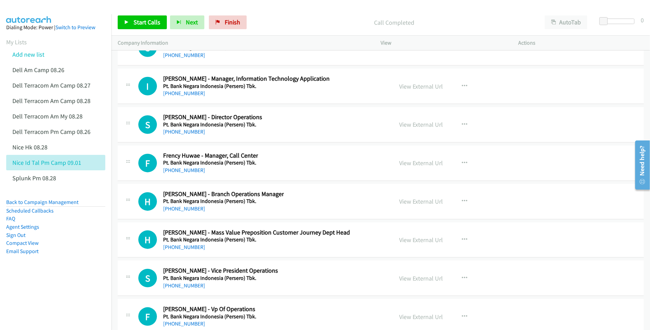
scroll to position [12195, 0]
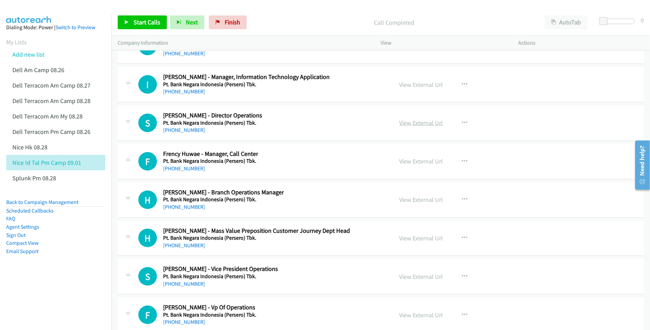
click at [419, 127] on link "View External Url" at bounding box center [421, 123] width 44 height 8
click at [406, 165] on link "View External Url" at bounding box center [421, 161] width 44 height 8
click at [413, 204] on link "View External Url" at bounding box center [421, 200] width 44 height 8
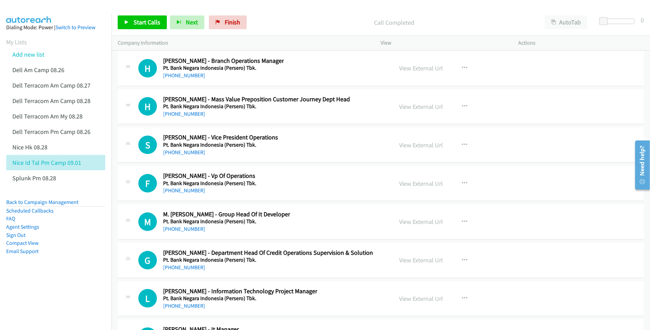
scroll to position [12332, 0]
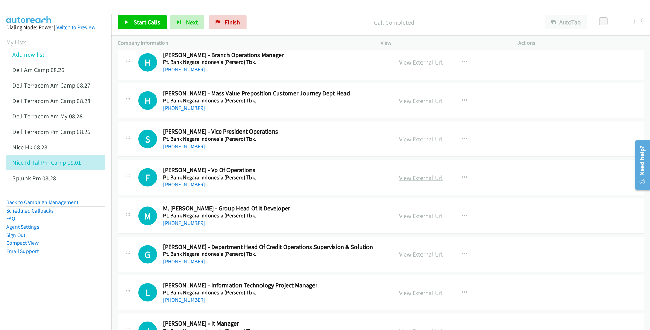
click at [421, 182] on link "View External Url" at bounding box center [421, 178] width 44 height 8
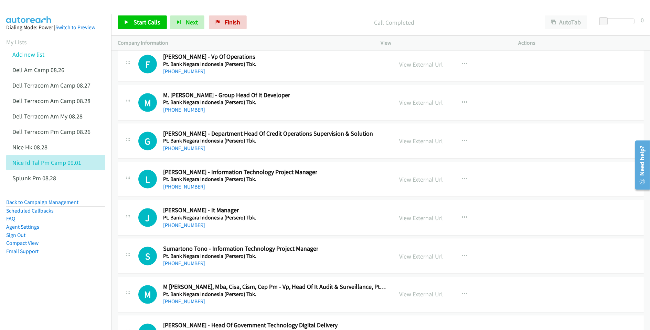
scroll to position [12470, 0]
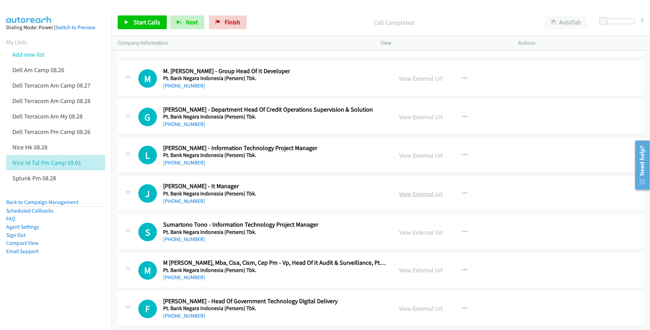
click at [432, 198] on link "View External Url" at bounding box center [421, 194] width 44 height 8
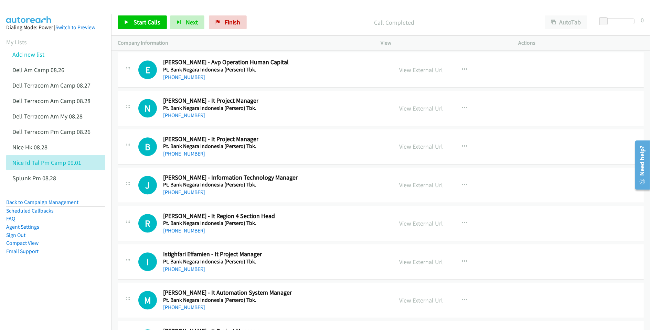
scroll to position [13020, 0]
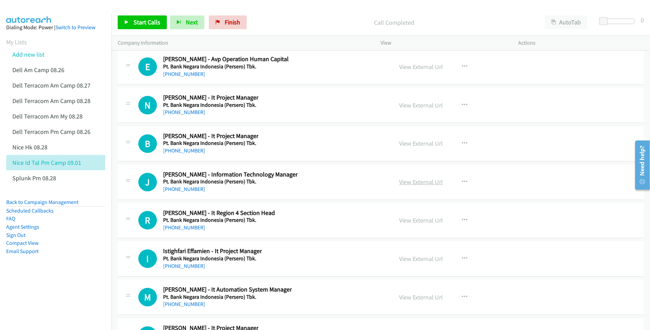
click at [410, 186] on link "View External Url" at bounding box center [421, 182] width 44 height 8
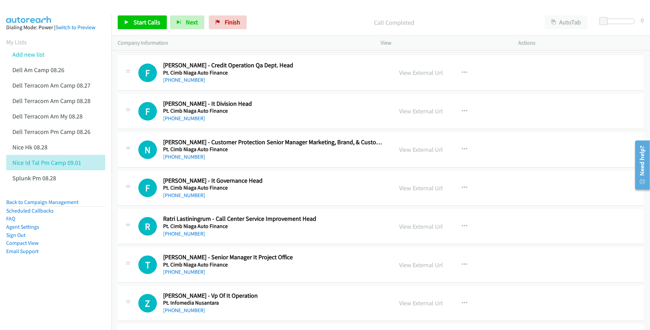
scroll to position [13479, 0]
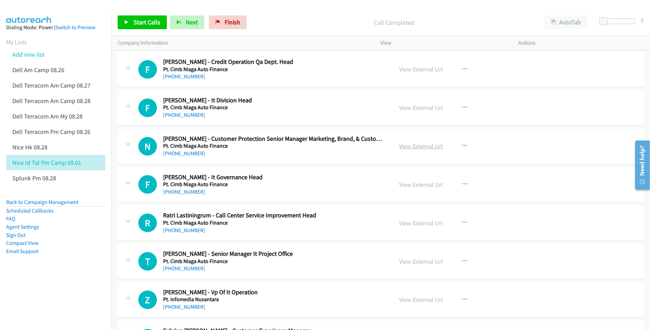
click at [413, 150] on link "View External Url" at bounding box center [421, 146] width 44 height 8
click at [411, 227] on link "View External Url" at bounding box center [421, 223] width 44 height 8
